Goal: Task Accomplishment & Management: Manage account settings

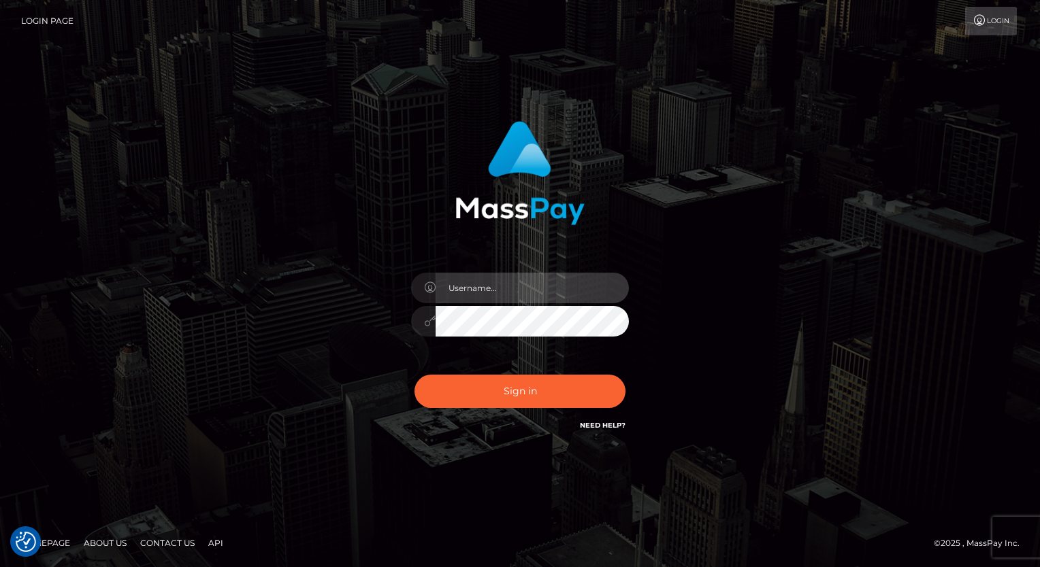
click at [471, 284] on input "text" at bounding box center [531, 288] width 193 height 31
type input "[PERSON_NAME].luminaryplay"
click at [414, 375] on button "Sign in" at bounding box center [519, 391] width 211 height 33
click at [479, 288] on input "text" at bounding box center [531, 288] width 193 height 31
type input "[PERSON_NAME].luminaryplay"
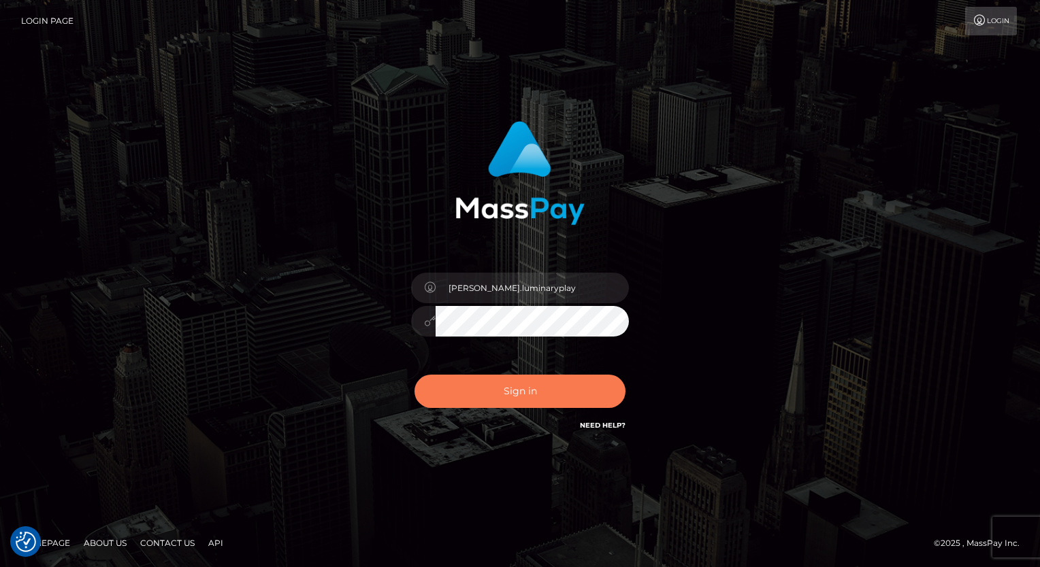
click at [522, 385] on button "Sign in" at bounding box center [519, 391] width 211 height 33
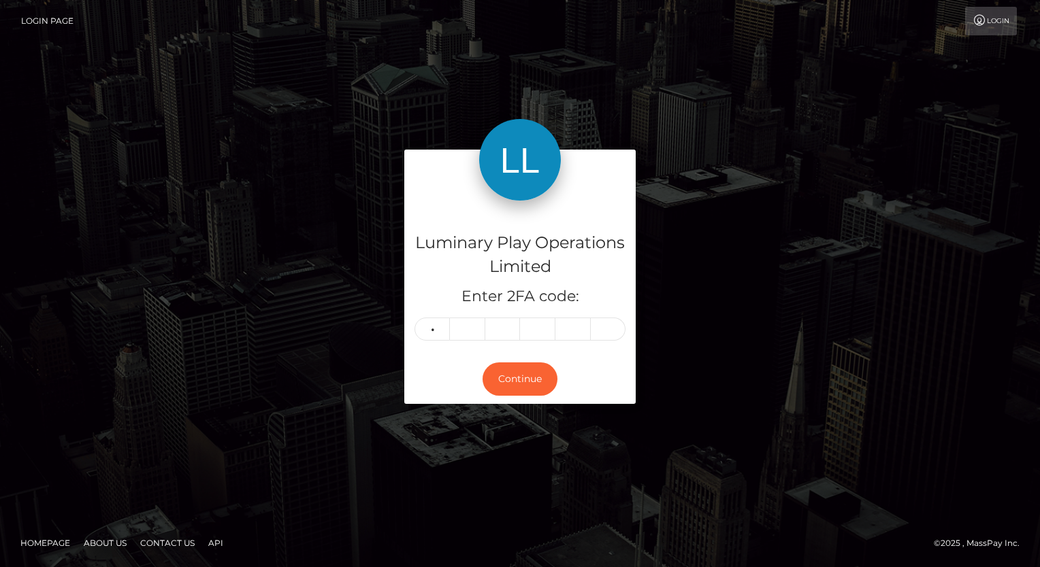
type input "5"
type input "9"
type input "0"
type input "6"
type input "2"
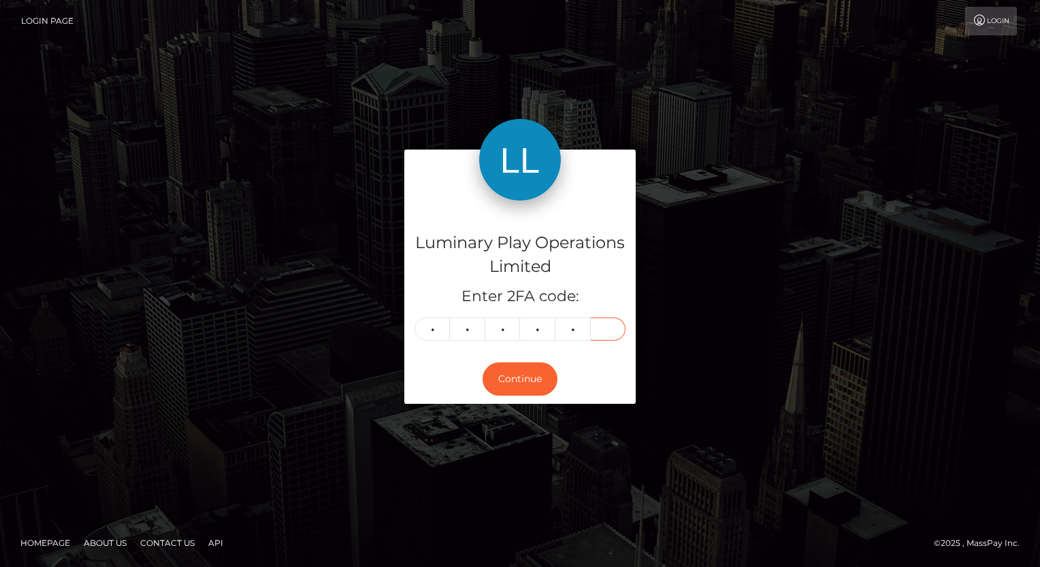
type input "6"
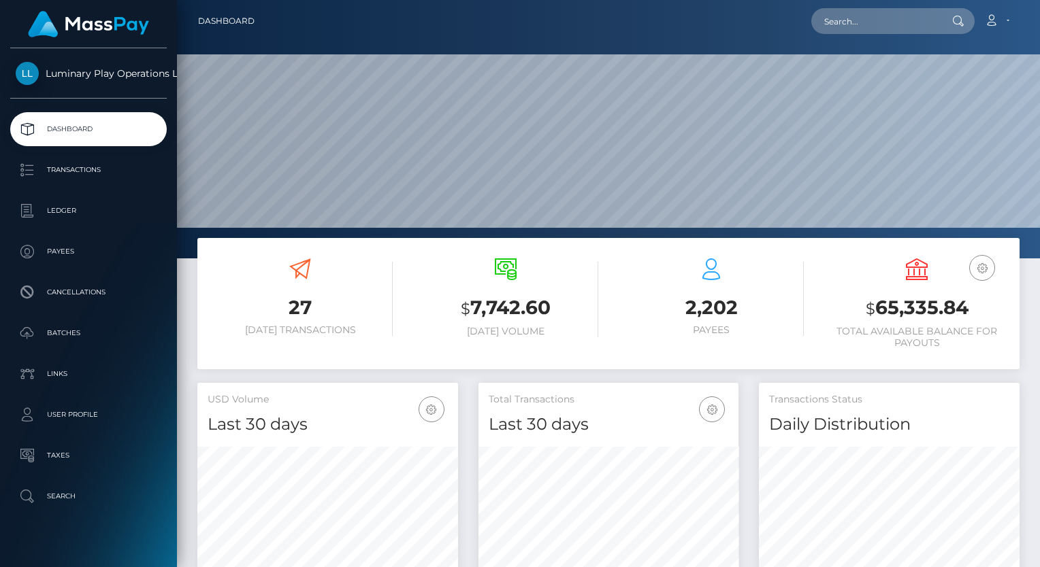
scroll to position [241, 261]
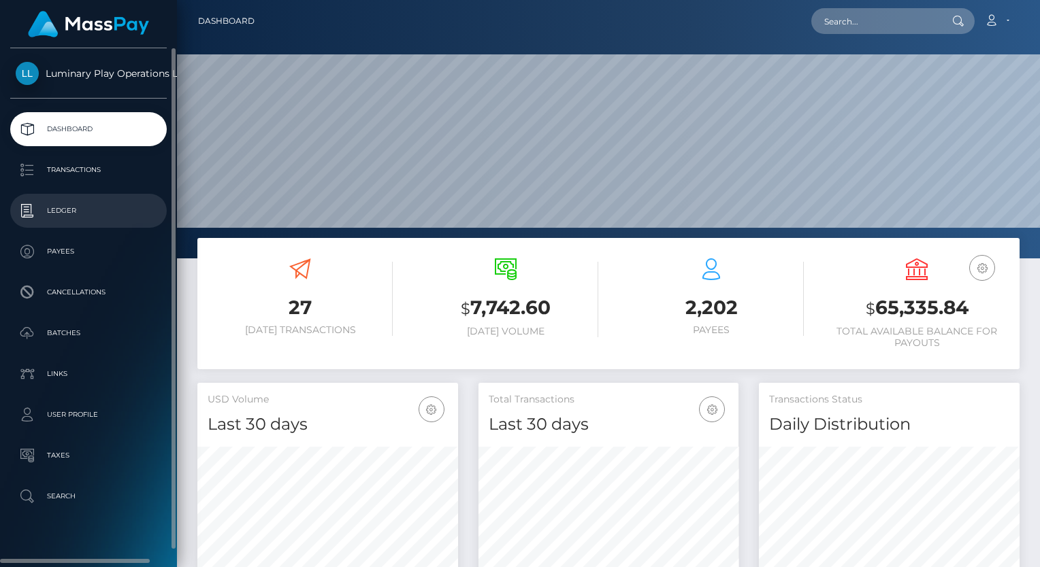
click at [80, 216] on p "Ledger" at bounding box center [89, 211] width 146 height 20
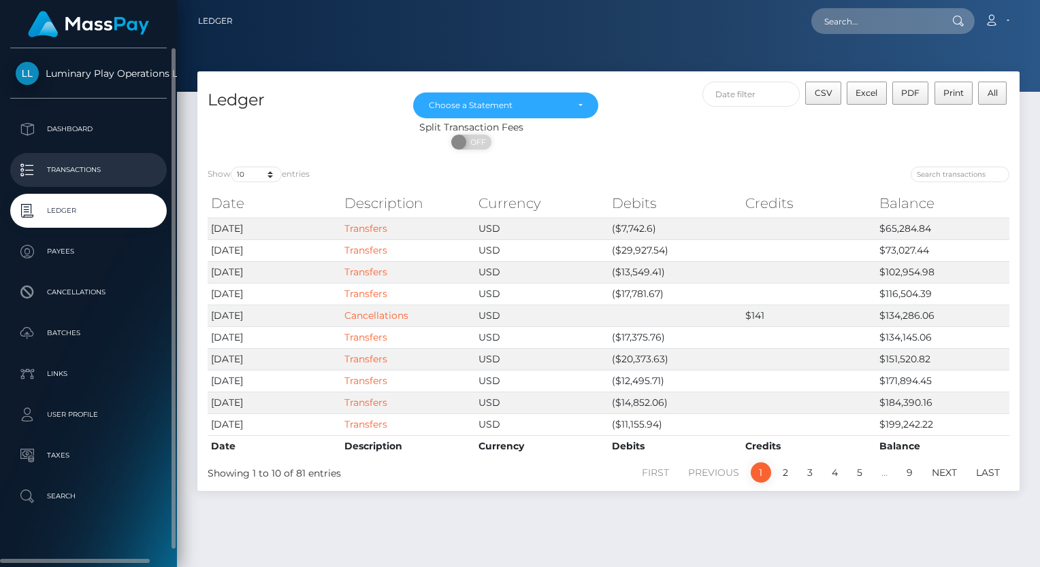
click at [99, 174] on p "Transactions" at bounding box center [89, 170] width 146 height 20
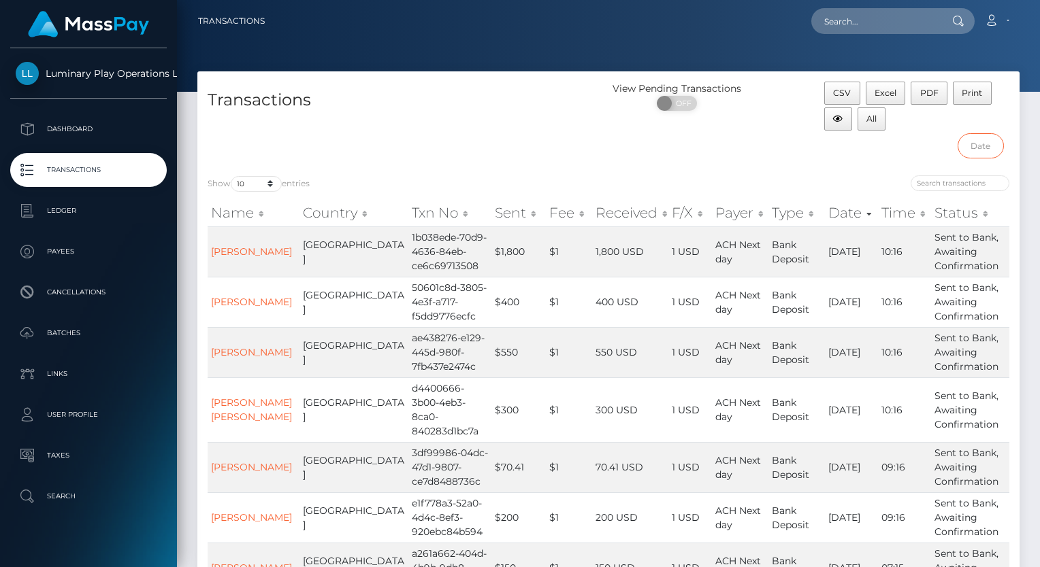
click at [987, 142] on input "text" at bounding box center [980, 145] width 46 height 25
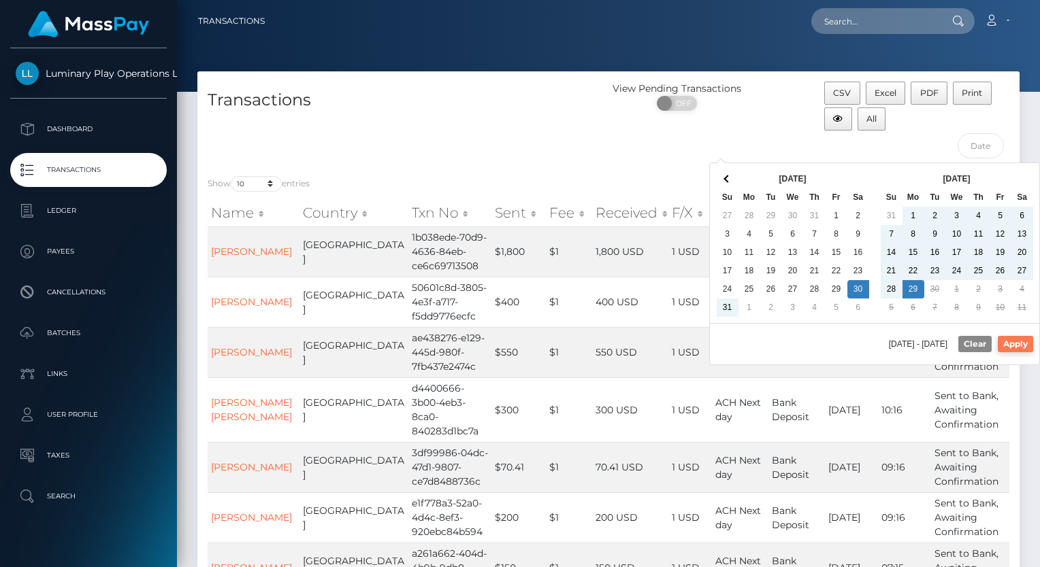
click at [1013, 342] on button "Apply" at bounding box center [1014, 344] width 35 height 16
type input "[DATE] - [DATE]"
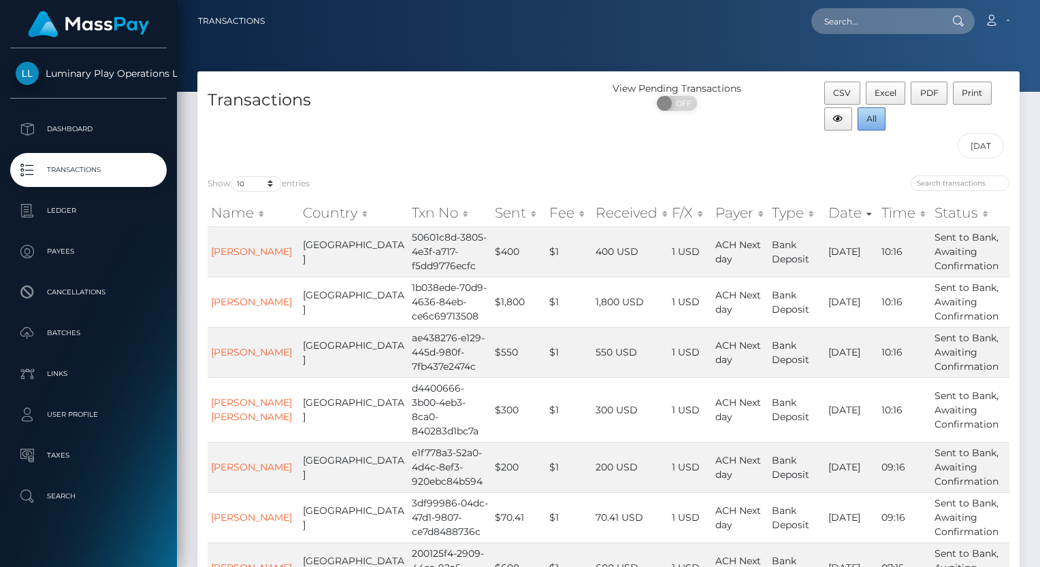
click at [871, 118] on span "All" at bounding box center [871, 119] width 10 height 10
drag, startPoint x: 732, startPoint y: 430, endPoint x: 772, endPoint y: 544, distance: 120.9
click at [772, 544] on tbody "[PERSON_NAME] [GEOGRAPHIC_DATA] 50601c8d-3805-4e3f-a717-f5dd9776ecfc $400 $1 40…" at bounding box center [608, 486] width 801 height 518
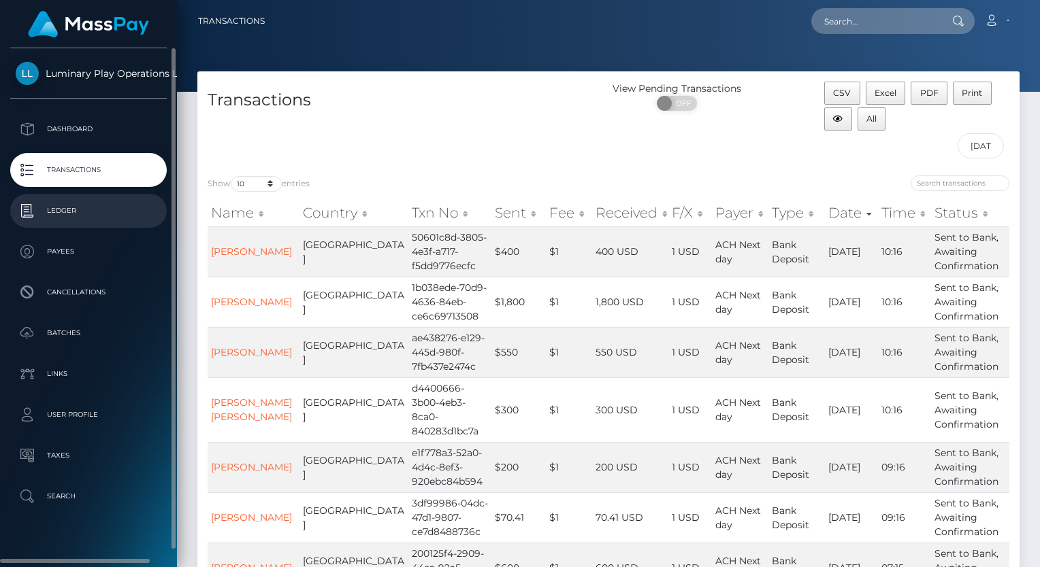
click at [67, 214] on p "Ledger" at bounding box center [89, 211] width 146 height 20
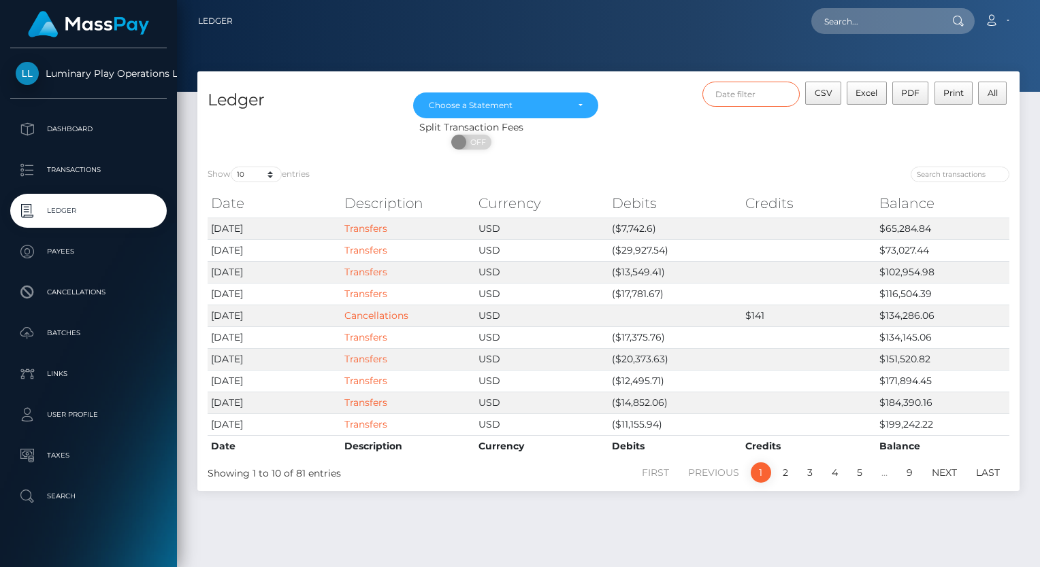
click at [738, 97] on input "text" at bounding box center [751, 94] width 98 height 25
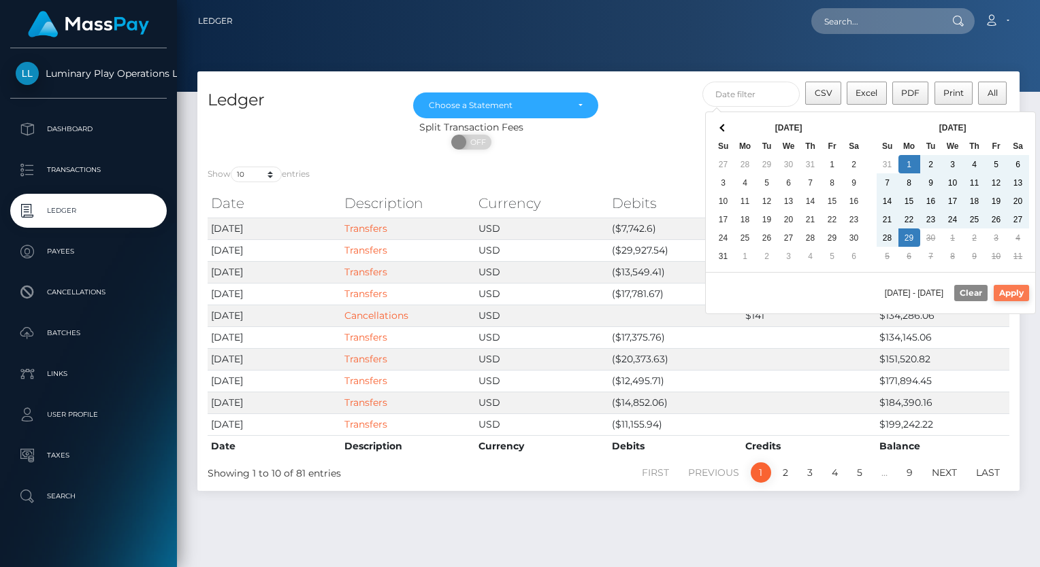
click at [1020, 294] on button "Apply" at bounding box center [1010, 293] width 35 height 16
type input "09/01/2025 - 09/29/2025"
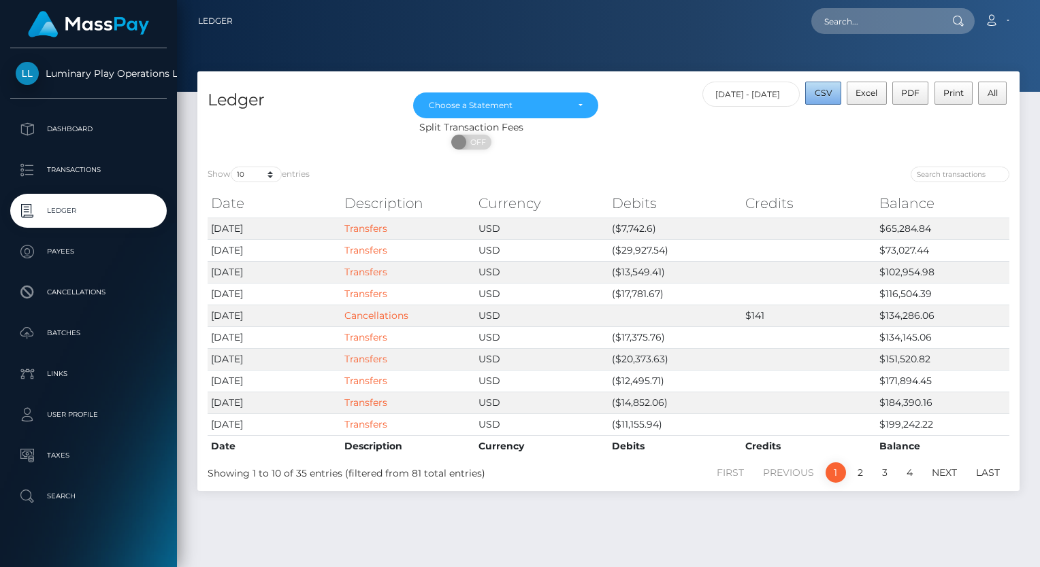
click at [822, 97] on span "CSV" at bounding box center [823, 93] width 18 height 10
click at [250, 172] on select "10 25 50 100 250" at bounding box center [256, 175] width 51 height 16
select select "100"
click at [232, 167] on select "10 25 50 100 250" at bounding box center [256, 175] width 51 height 16
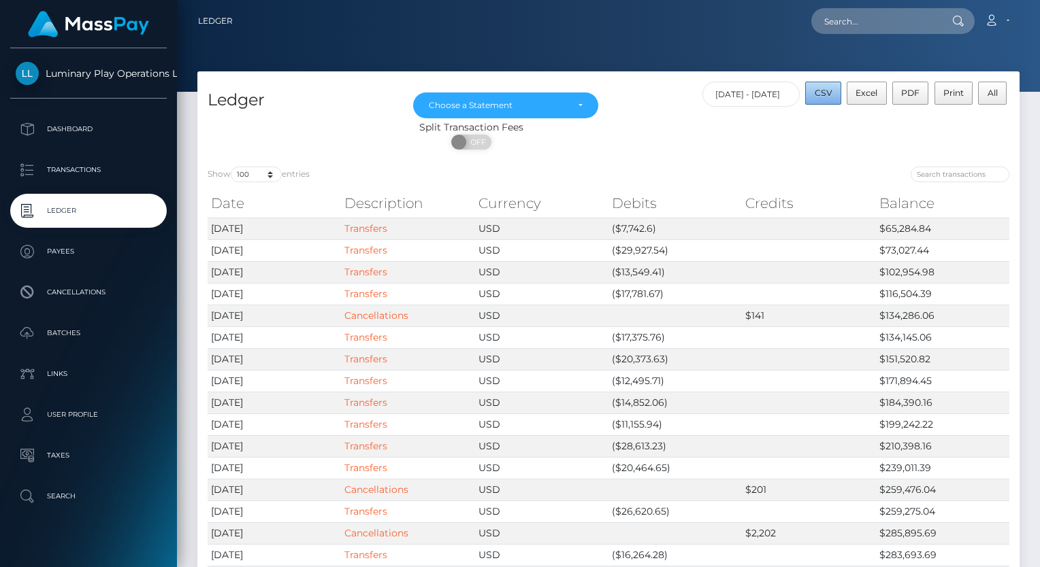
click at [828, 94] on span "CSV" at bounding box center [823, 93] width 18 height 10
click at [529, 119] on div "May 2025 Jun 2025 Jul 2025 Aug 2025 Sep 2025 Choose a Statement" at bounding box center [505, 101] width 205 height 39
click at [537, 108] on div "Choose a Statement" at bounding box center [498, 105] width 138 height 11
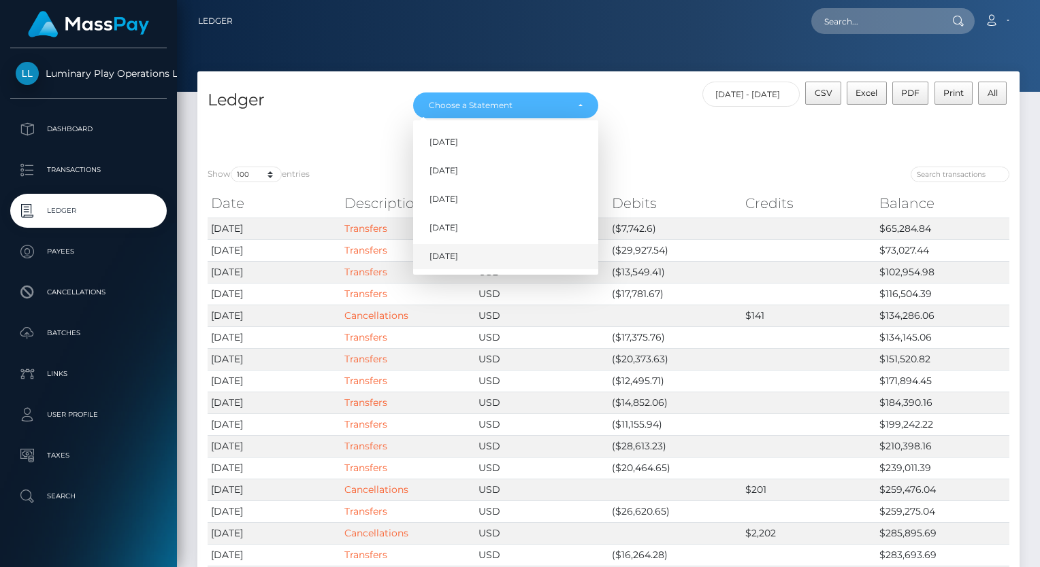
click at [467, 252] on link "Sep 2025" at bounding box center [505, 256] width 185 height 25
select select "Sep 2025"
